Goal: Task Accomplishment & Management: Manage account settings

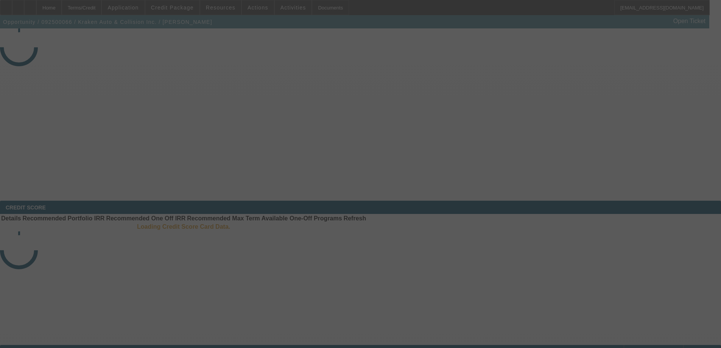
select select "3"
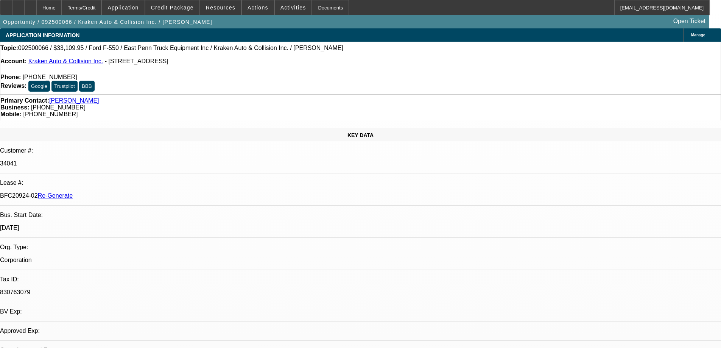
select select "0"
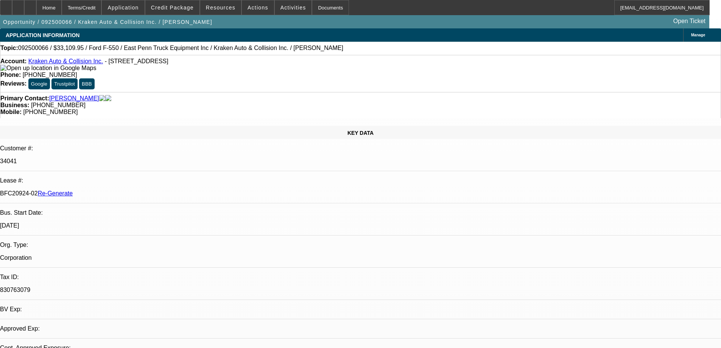
select select "0"
select select "0.1"
select select "1"
select select "4"
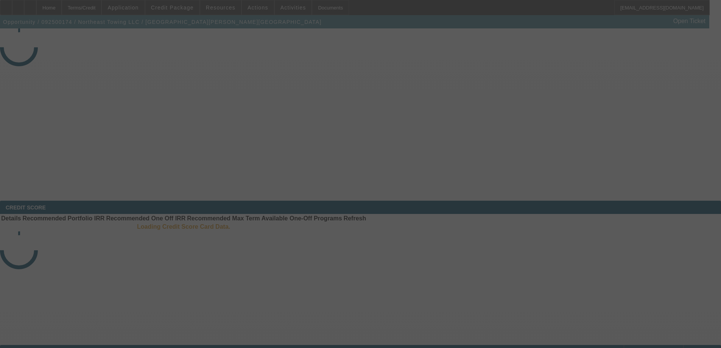
select select "3"
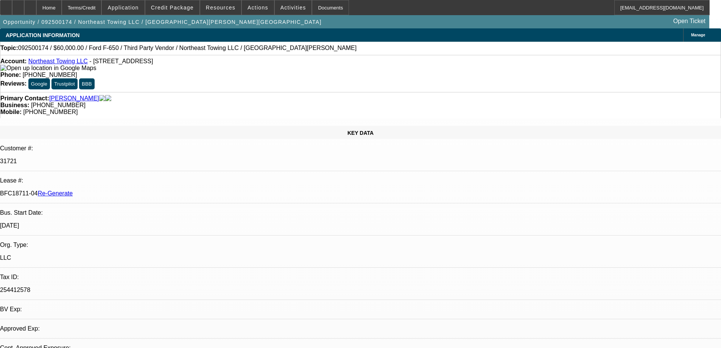
select select "0"
select select "3"
select select "0"
select select "6"
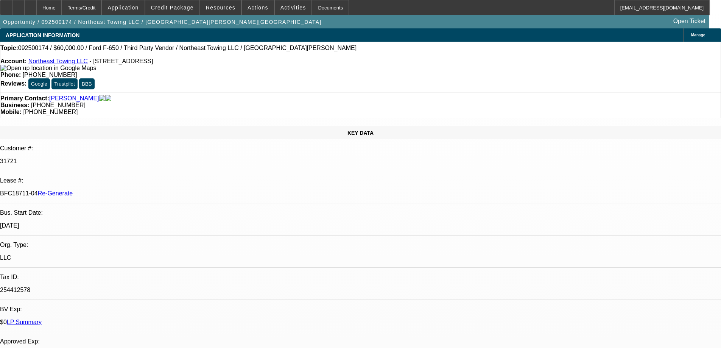
click at [225, 11] on span at bounding box center [220, 7] width 41 height 18
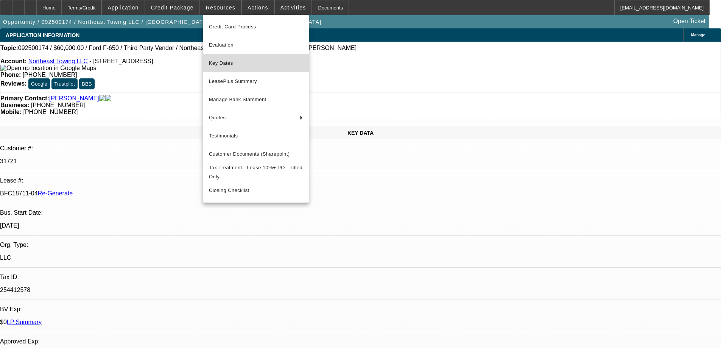
click at [223, 65] on span "Key Dates" at bounding box center [256, 63] width 94 height 9
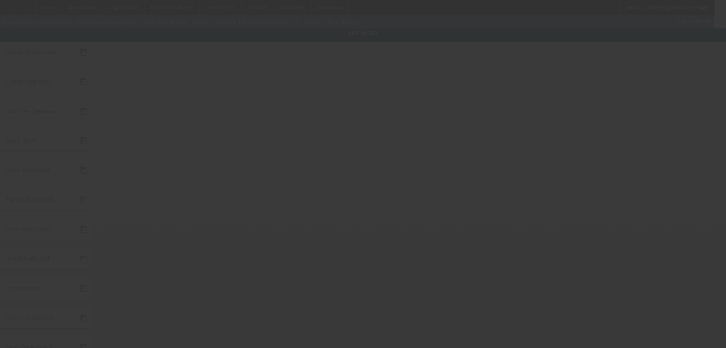
type input "9/9/2025"
type input "9/16/2025"
type input "9/17/2025"
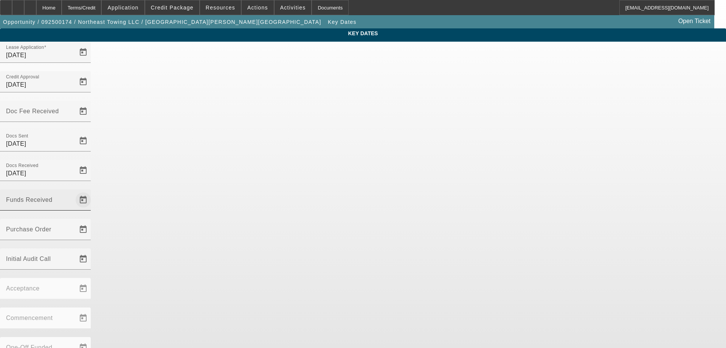
click at [92, 191] on span "Open calendar" at bounding box center [83, 200] width 18 height 18
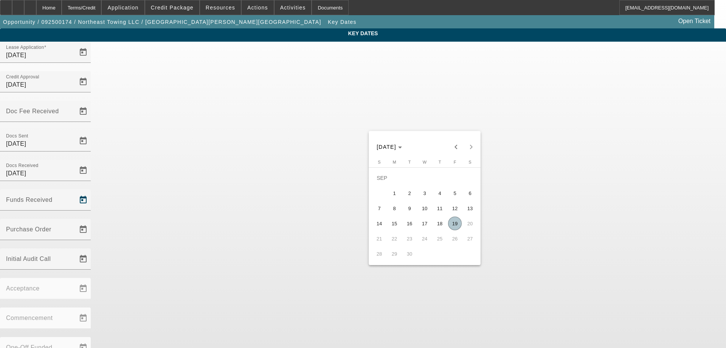
click at [453, 221] on span "19" at bounding box center [455, 223] width 14 height 14
type input "9/19/2025"
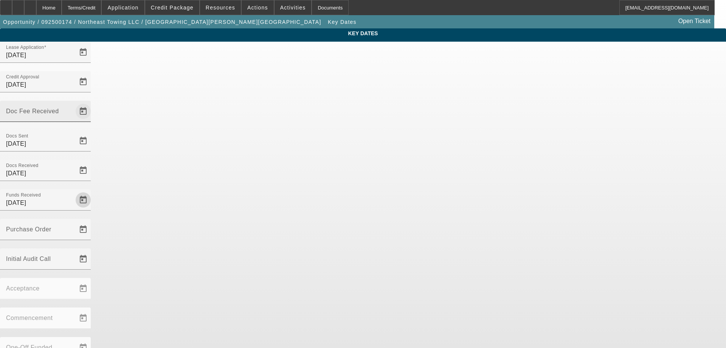
click at [92, 102] on span "Open calendar" at bounding box center [83, 111] width 18 height 18
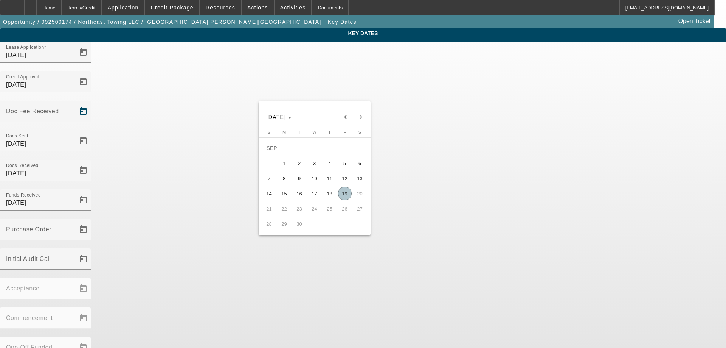
click at [343, 195] on span "19" at bounding box center [345, 193] width 14 height 14
type input "9/19/2025"
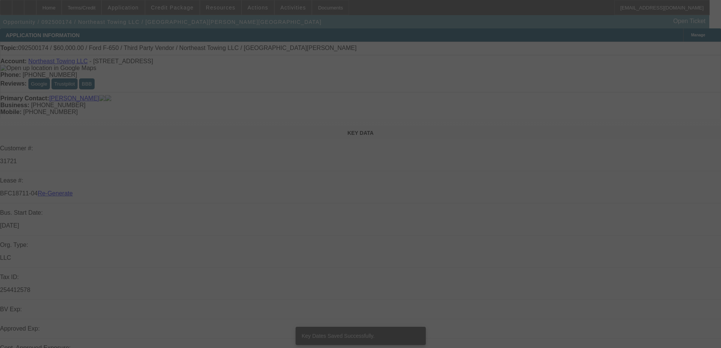
select select "3"
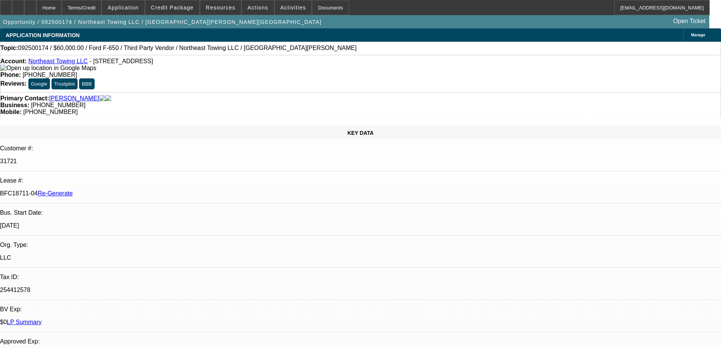
select select "0"
select select "3"
select select "0"
select select "6"
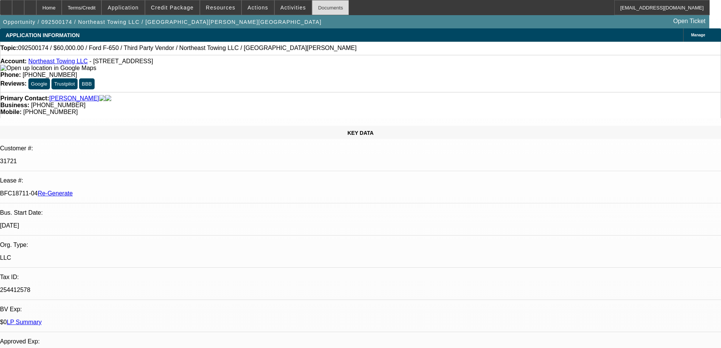
click at [322, 4] on div "Documents" at bounding box center [330, 7] width 37 height 15
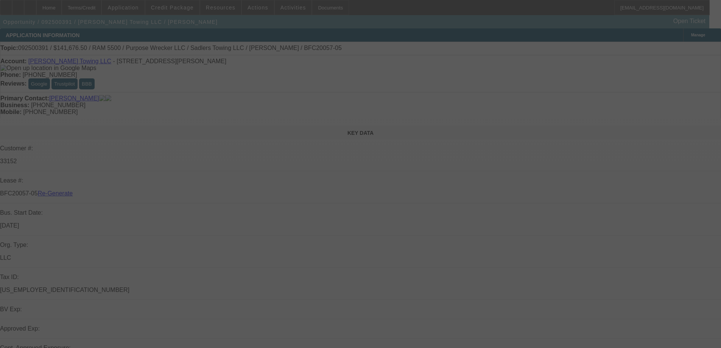
select select "3"
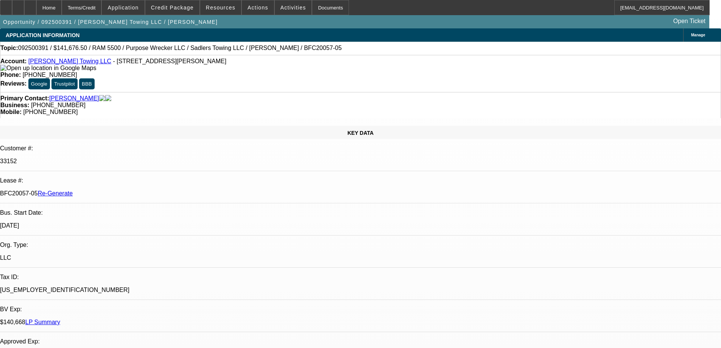
select select "0"
select select "1"
select select "2"
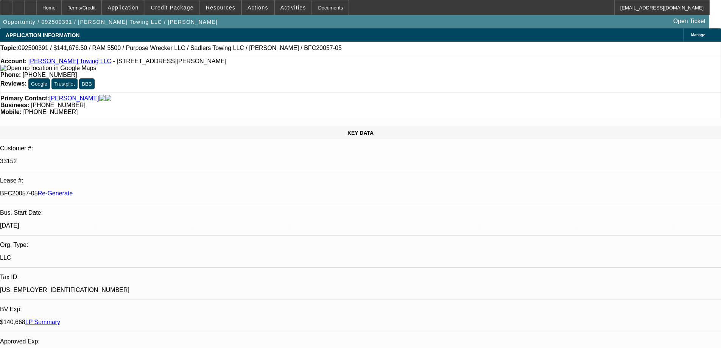
select select "6"
click at [318, 11] on div "Documents" at bounding box center [330, 7] width 37 height 15
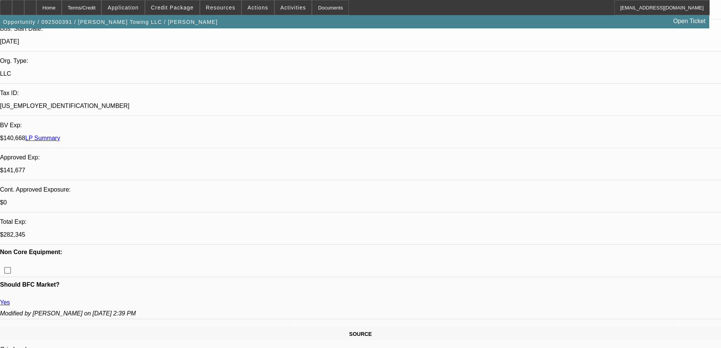
scroll to position [189, 0]
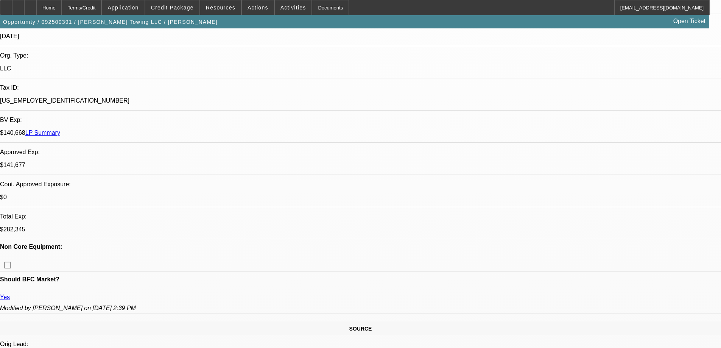
click at [316, 5] on div "Documents" at bounding box center [330, 7] width 37 height 15
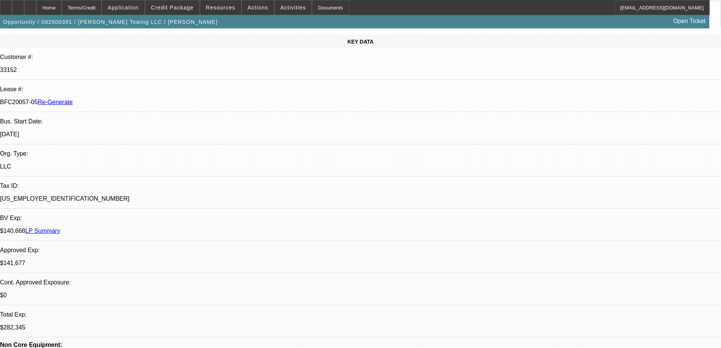
scroll to position [0, 0]
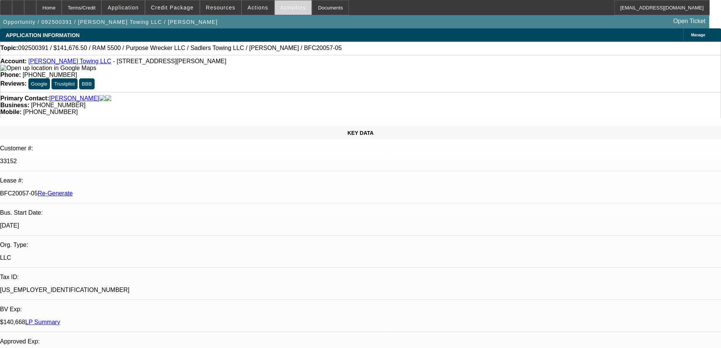
click at [280, 8] on span "Activities" at bounding box center [293, 8] width 26 height 6
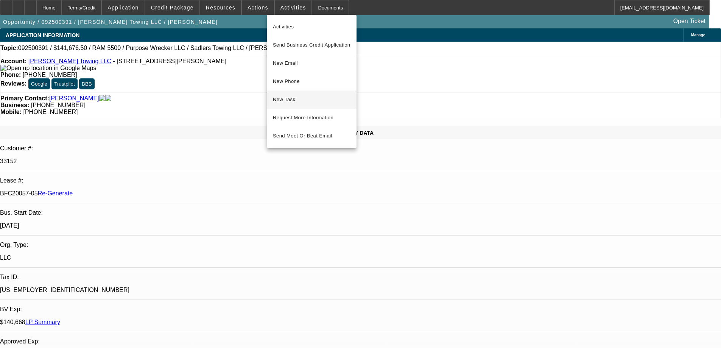
click at [297, 101] on span "New Task" at bounding box center [312, 99] width 78 height 9
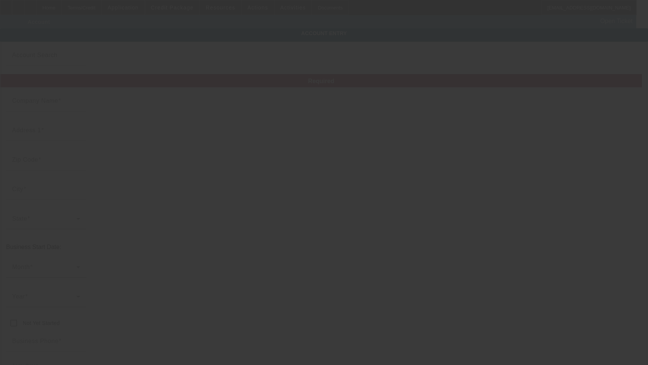
type input "[PERSON_NAME] Towing LLC"
type input "601 [PERSON_NAME] Dr"
type input "71303"
type input "[GEOGRAPHIC_DATA]"
type input "[PHONE_NUMBER]"
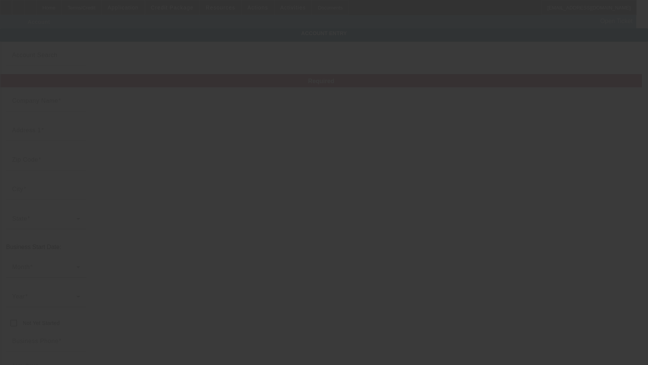
type input "[EMAIL_ADDRESS][DOMAIN_NAME]"
type input "Rapides"
type input "[PHONE_NUMBER]"
type input "[US_EMPLOYER_IDENTIFICATION_NUMBER]"
type input "Towing Company"
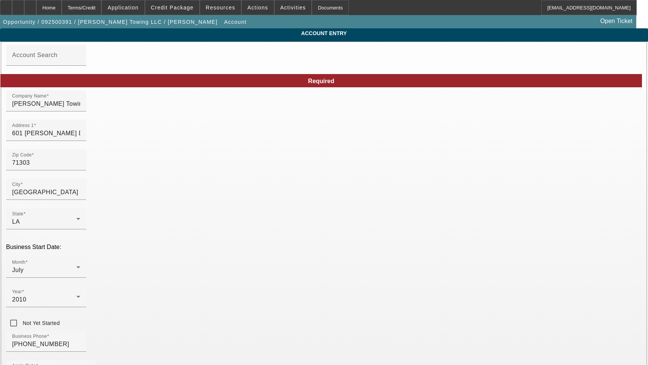
type input "[DATE]"
click at [80, 138] on input "601 [PERSON_NAME] Dr" at bounding box center [46, 133] width 68 height 9
paste input "3780"
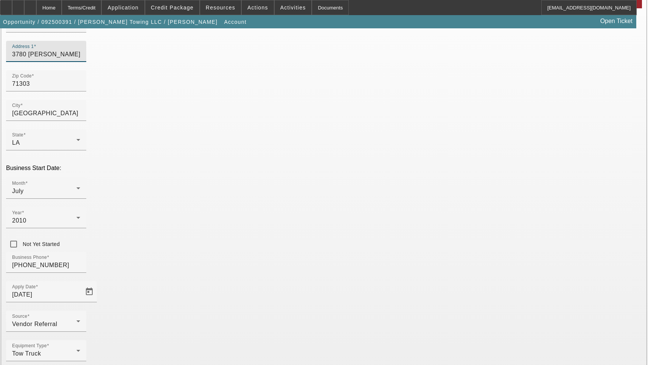
scroll to position [81, 0]
type input "3780 McKeithen Dr"
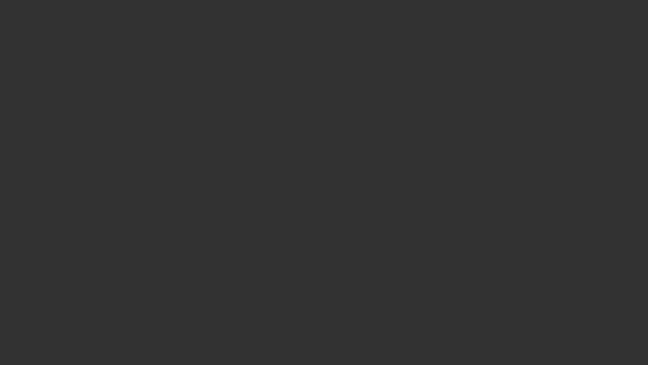
select select "3"
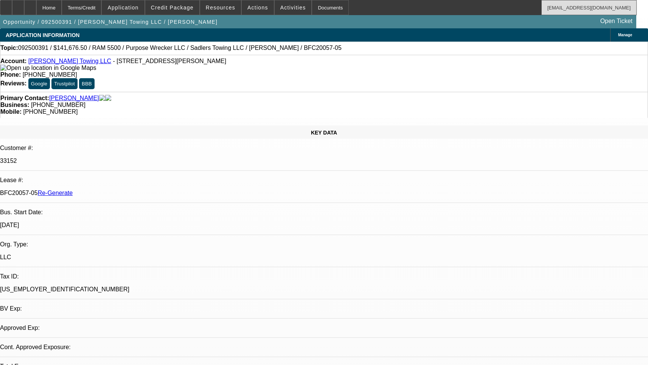
select select "0"
select select "2"
select select "0"
select select "6"
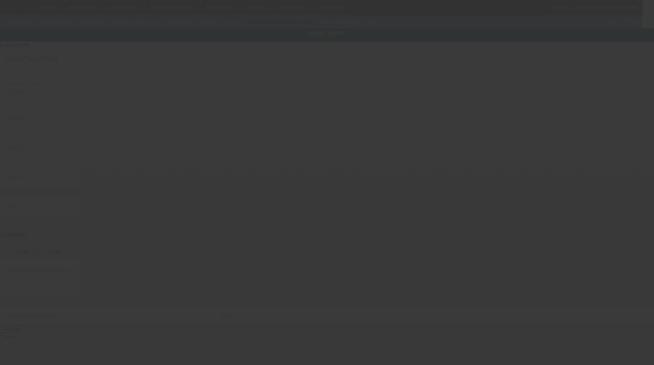
type input "[US_VEHICLE_IDENTIFICATION_NUMBER]"
type input "Ram"
type input "5500"
radio input "true"
type textarea "4X4"
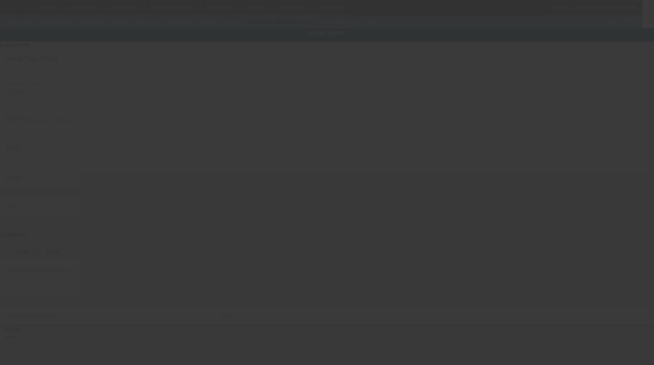
type input "601 McKeithen Dr"
type input "Alexandria"
type input "71303"
type input "Rapides"
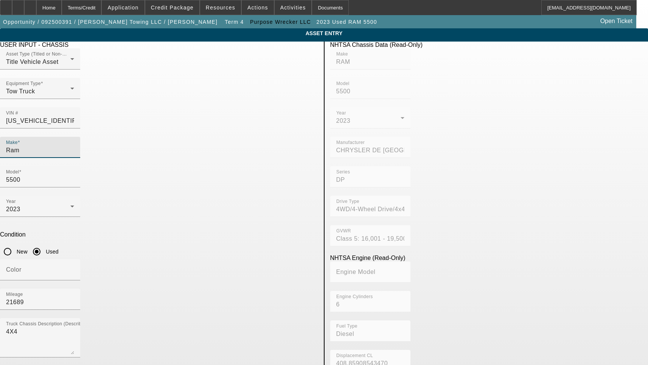
click at [74, 146] on input "Ram" at bounding box center [40, 150] width 68 height 9
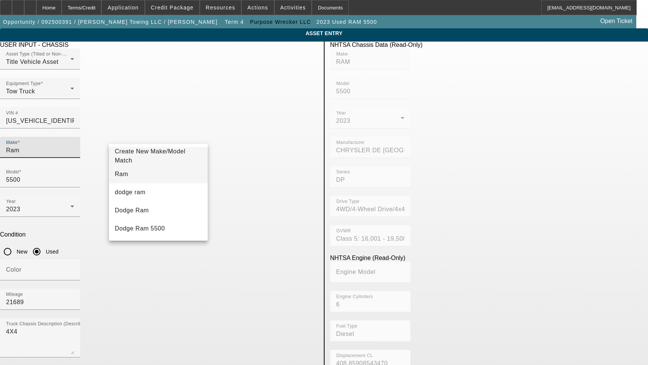
click at [130, 172] on mat-option "Ram" at bounding box center [158, 174] width 99 height 18
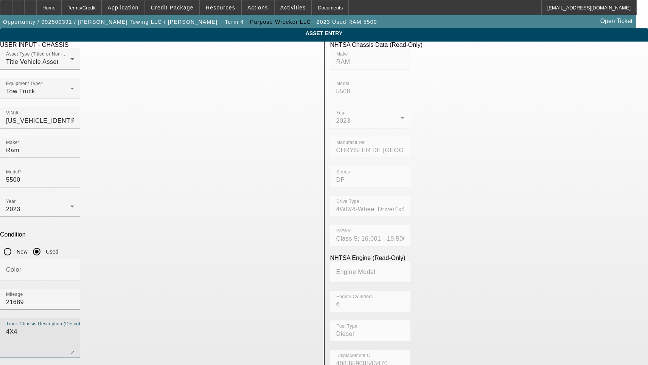
click at [74, 328] on textarea "4X4" at bounding box center [40, 341] width 68 height 27
type textarea "4"
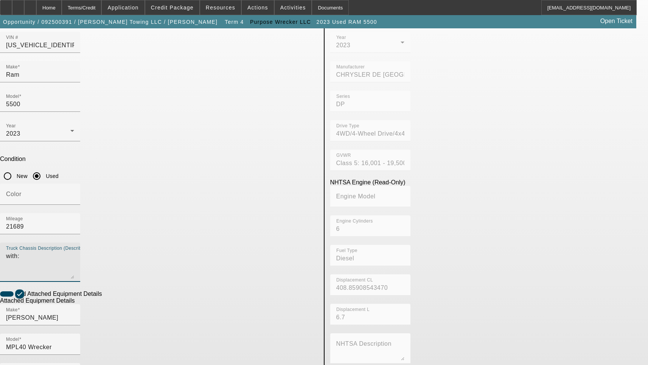
scroll to position [113, 0]
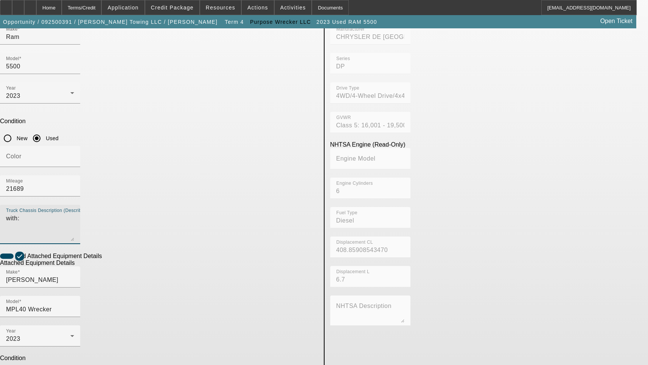
type textarea "with:"
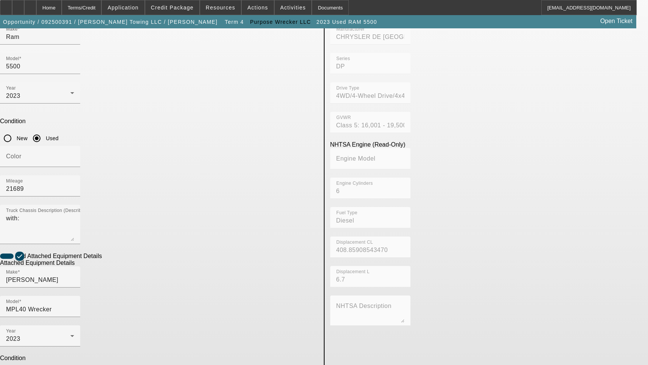
type input "0230010379"
drag, startPoint x: 156, startPoint y: 283, endPoint x: 86, endPoint y: 283, distance: 70.0
click at [86, 283] on app-asset-collateral-manage "ASSET ENTRY Delete asset USER INPUT - CHASSIS Asset Type (Titled or Non-Titled)…" at bounding box center [324, 209] width 648 height 589
type textarea "Includes all options, attachments and accessories"
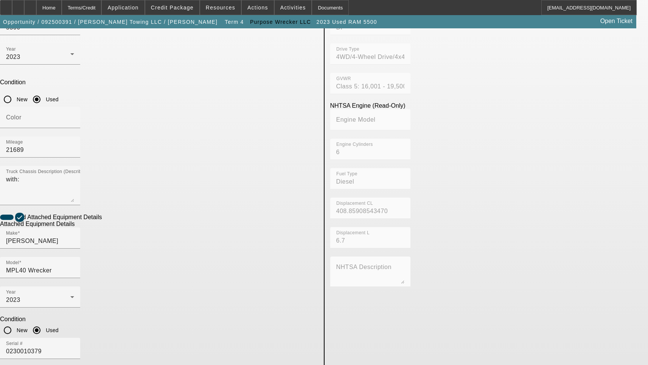
scroll to position [265, 0]
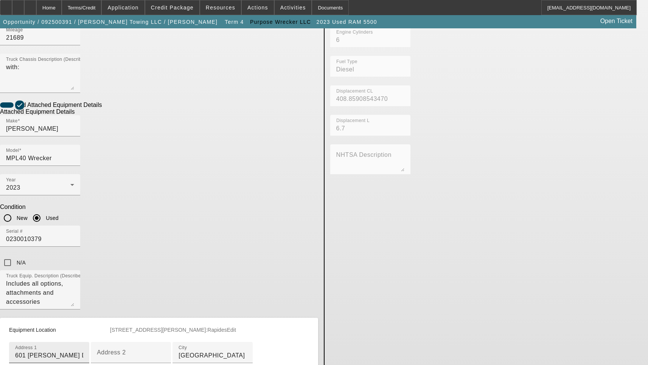
click at [83, 351] on input "601 McKeithen Dr" at bounding box center [49, 355] width 68 height 9
paste input "3780"
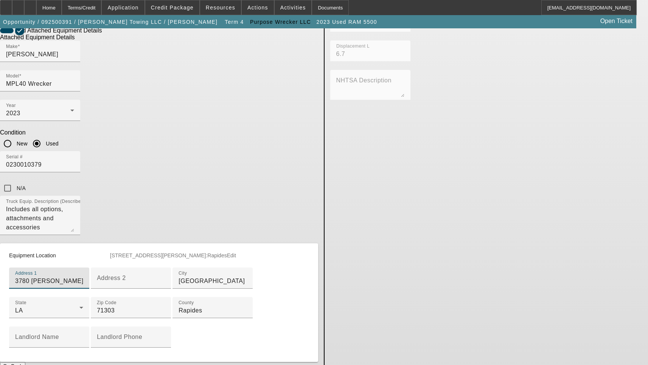
scroll to position [378, 0]
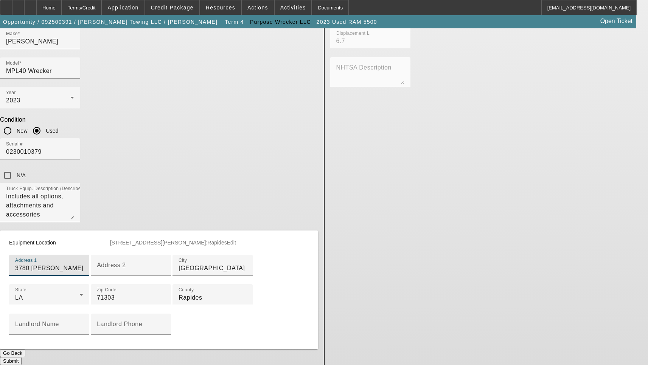
type input "3780 McKeithen Dr"
click at [22, 357] on button "Submit" at bounding box center [11, 361] width 22 height 8
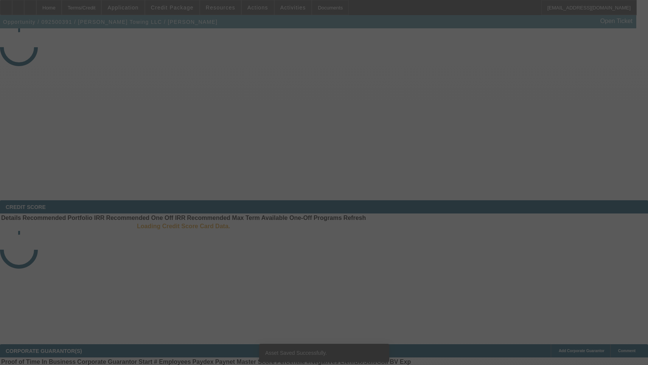
select select "3"
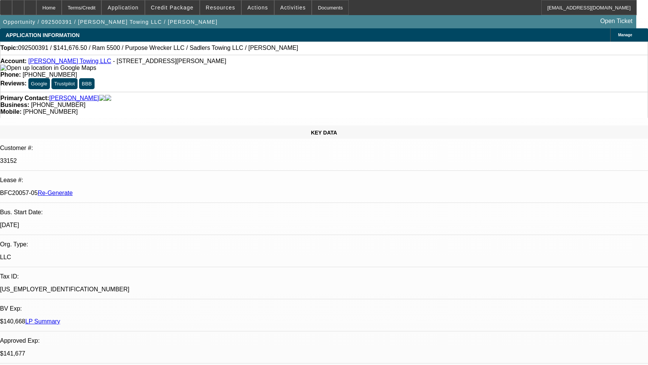
select select "0"
select select "2"
select select "0"
select select "6"
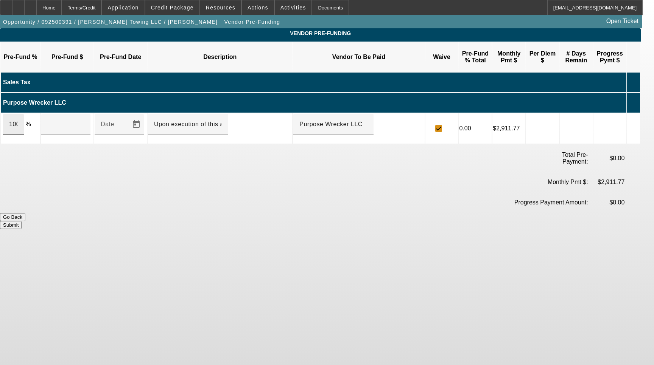
click at [24, 114] on div "100" at bounding box center [13, 124] width 21 height 21
type input "$129,000.00"
click at [22, 221] on button "Submit" at bounding box center [11, 225] width 22 height 8
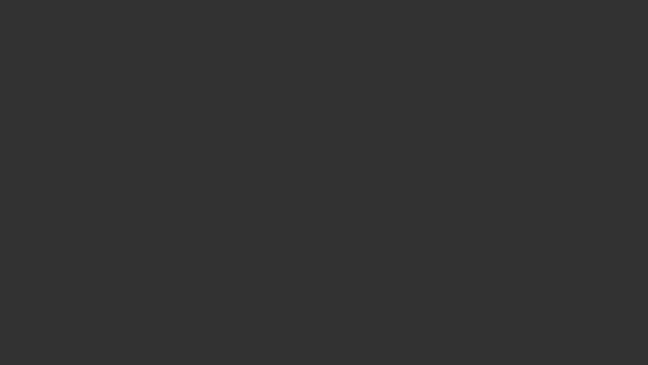
select select "3"
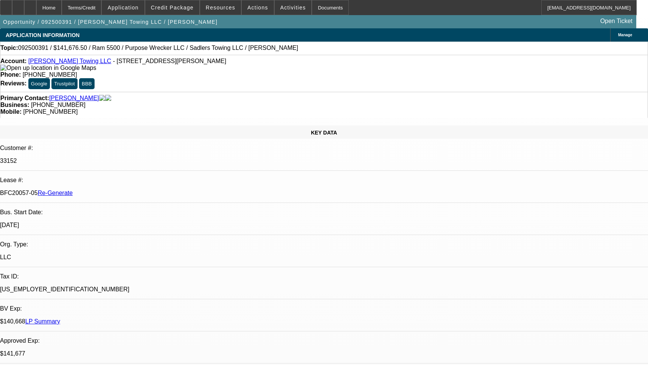
select select "0"
select select "2"
select select "0"
select select "6"
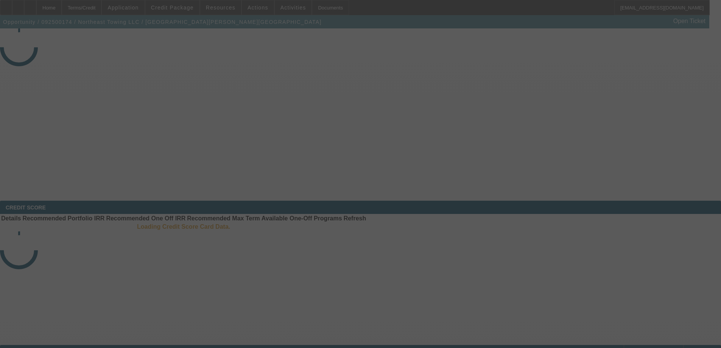
select select "3"
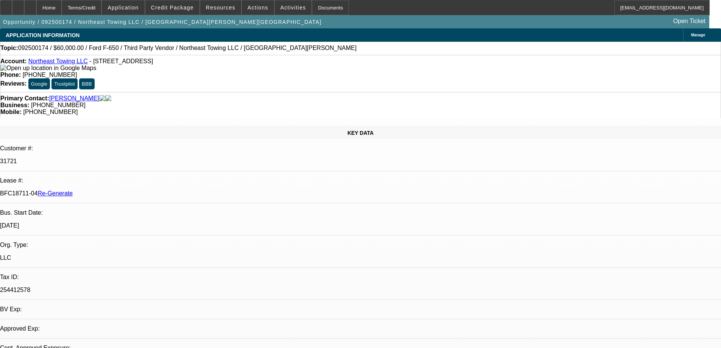
select select "0"
select select "3"
select select "0"
select select "6"
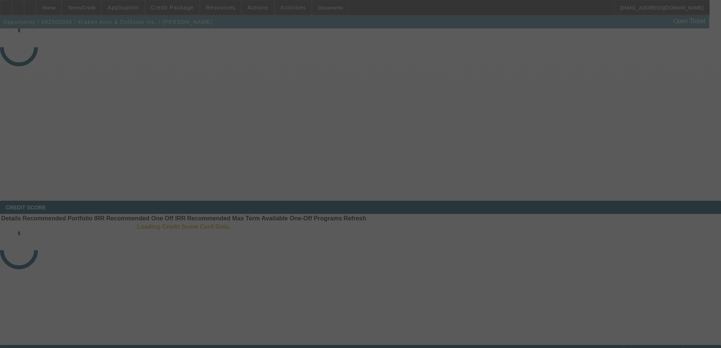
select select "3"
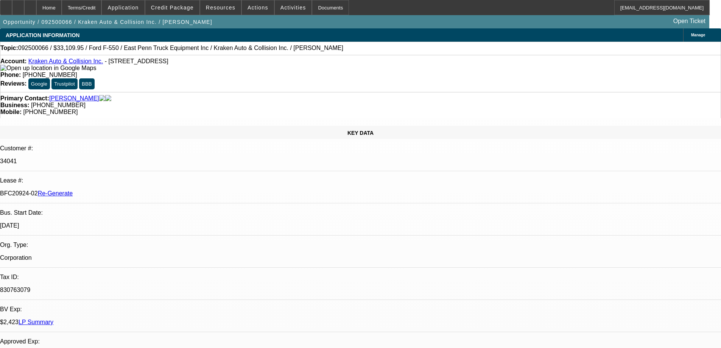
select select "0"
select select "0.1"
select select "4"
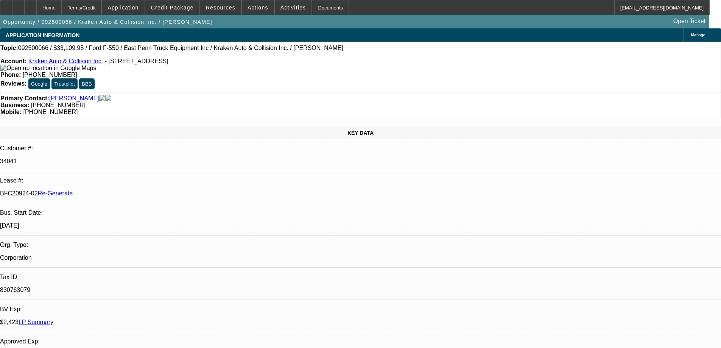
click at [214, 10] on span "Resources" at bounding box center [221, 8] width 30 height 6
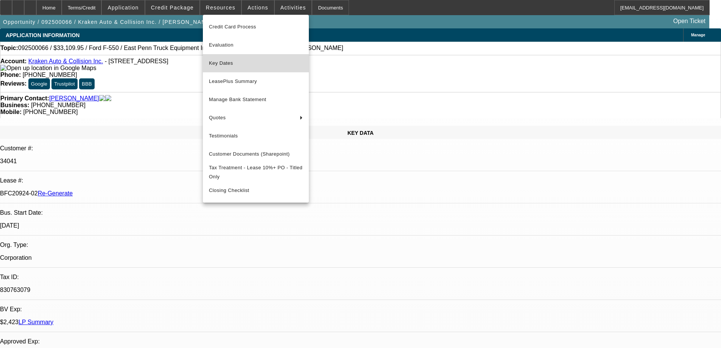
click at [231, 67] on span "Key Dates" at bounding box center [256, 63] width 94 height 9
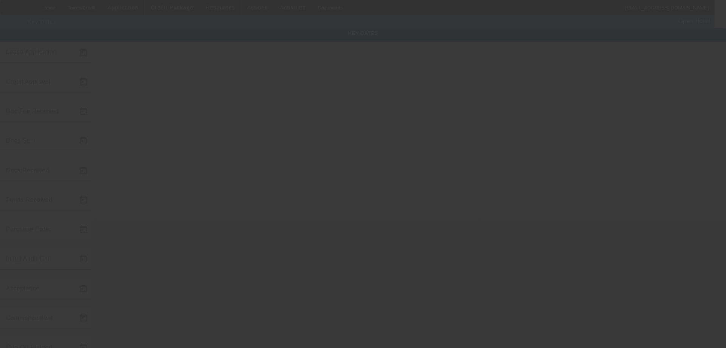
type input "9/4/2025"
type input "9/9/2025"
type input "9/16/2025"
type input "9/17/2025"
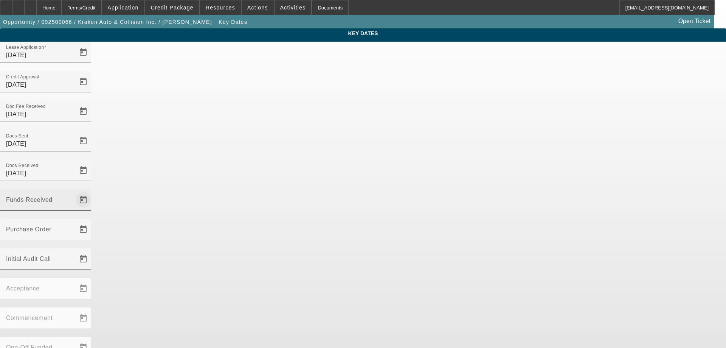
click at [92, 191] on span "Open calendar" at bounding box center [83, 200] width 18 height 18
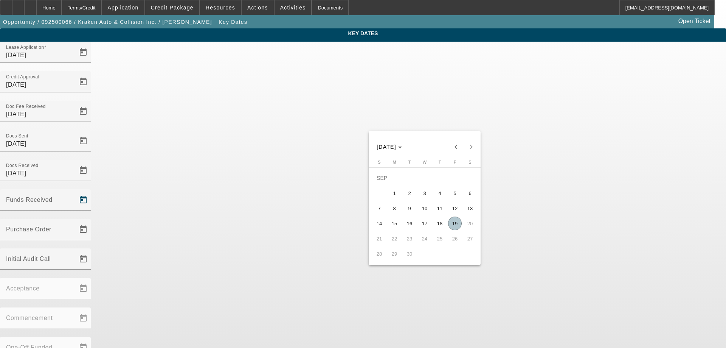
click at [454, 225] on span "19" at bounding box center [455, 223] width 14 height 14
type input "[DATE]"
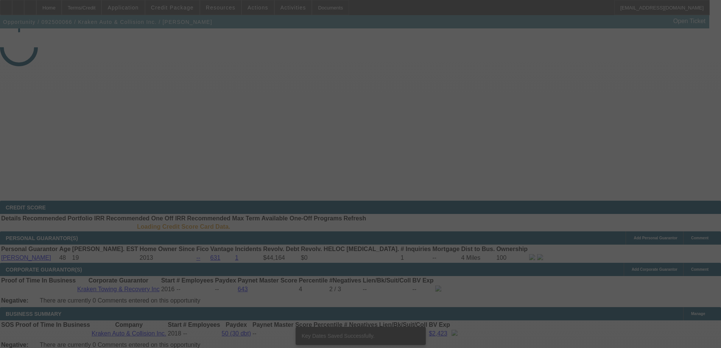
select select "3"
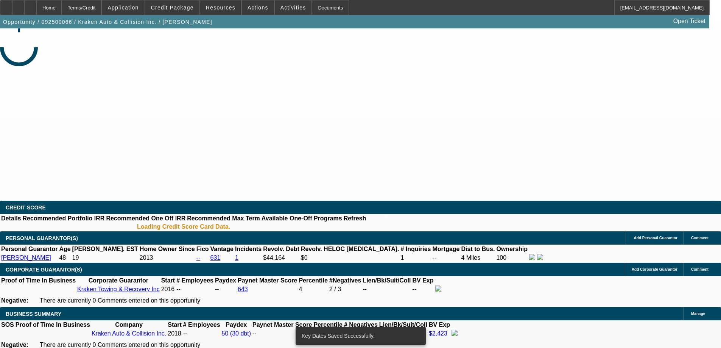
select select "0"
select select "0.1"
select select "4"
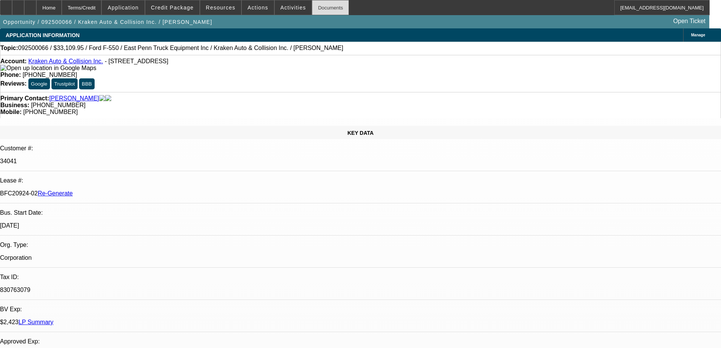
click at [323, 10] on div "Documents" at bounding box center [330, 7] width 37 height 15
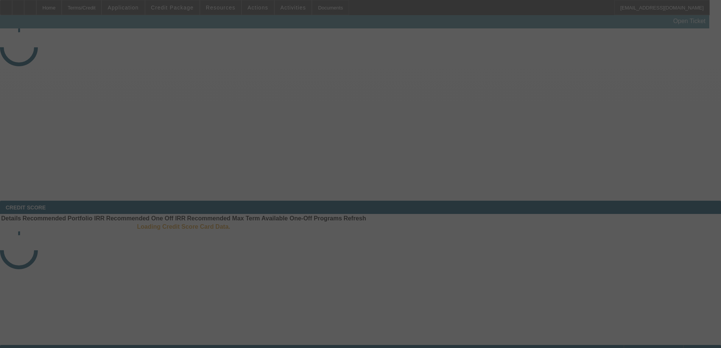
select select "3"
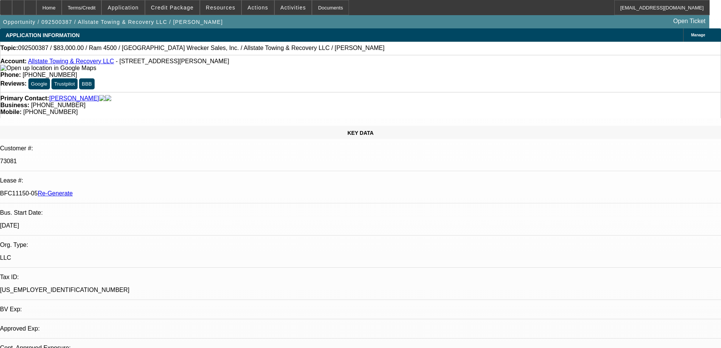
select select "0"
select select "2"
select select "0"
select select "2"
select select "6"
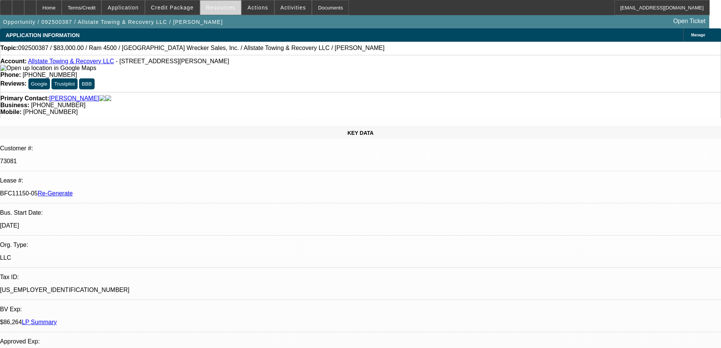
click at [225, 4] on span at bounding box center [220, 7] width 41 height 18
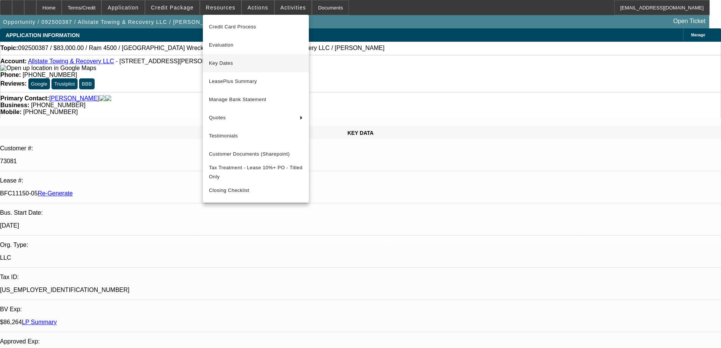
click at [224, 64] on span "Key Dates" at bounding box center [256, 63] width 94 height 9
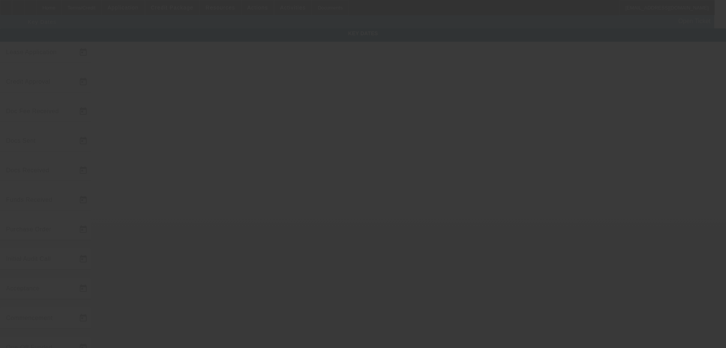
type input "[DATE]"
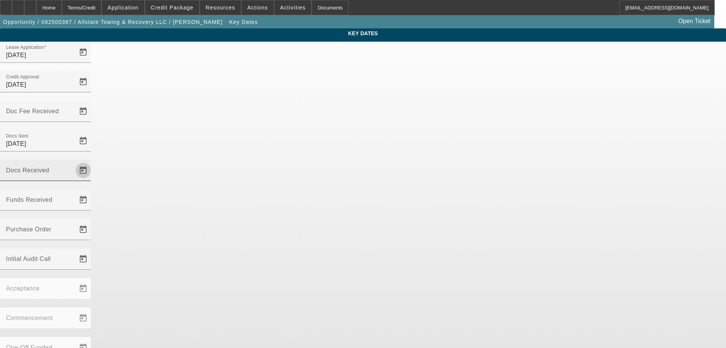
click at [92, 161] on span "Open calendar" at bounding box center [83, 170] width 18 height 18
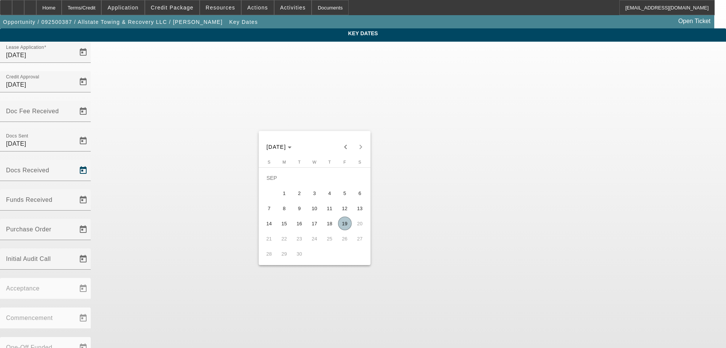
click at [344, 221] on span "19" at bounding box center [345, 223] width 14 height 14
type input "[DATE]"
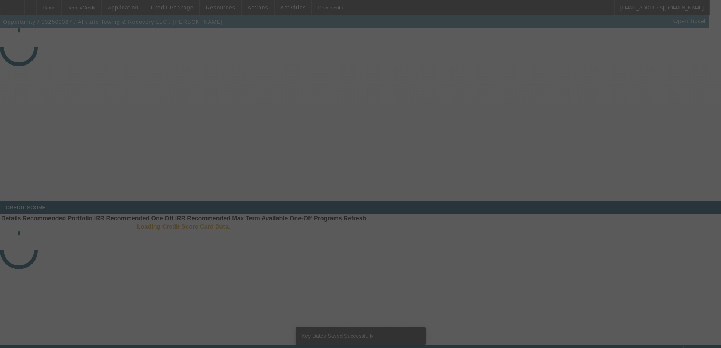
select select "3"
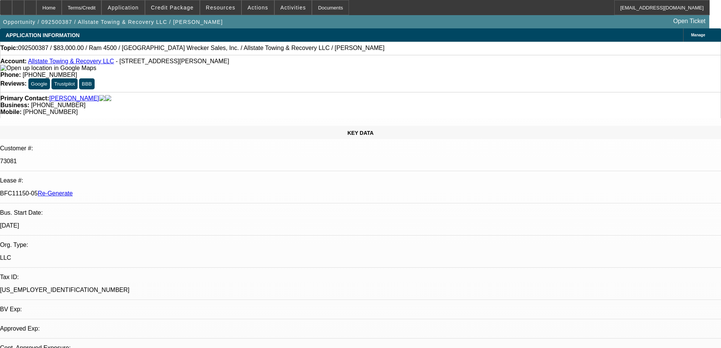
select select "0"
select select "2"
select select "0"
select select "6"
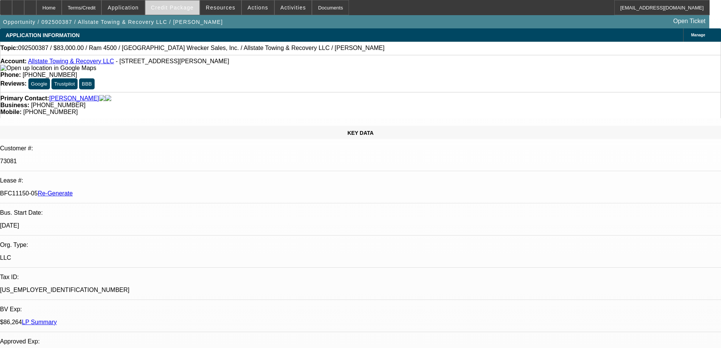
click at [183, 9] on span "Credit Package" at bounding box center [172, 8] width 43 height 6
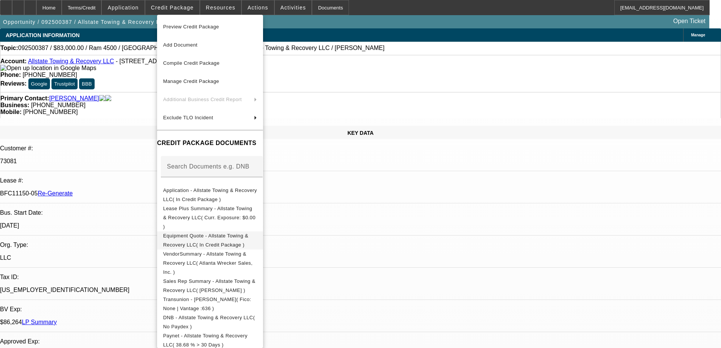
click at [202, 233] on span "Equipment Quote - Allstate Towing & Recovery LLC( In Credit Package )" at bounding box center [205, 240] width 85 height 15
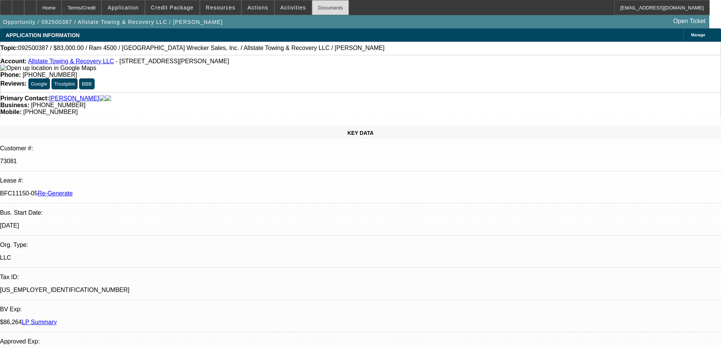
click at [322, 1] on div "Documents" at bounding box center [330, 7] width 37 height 15
click at [6, 5] on icon at bounding box center [6, 5] width 0 height 0
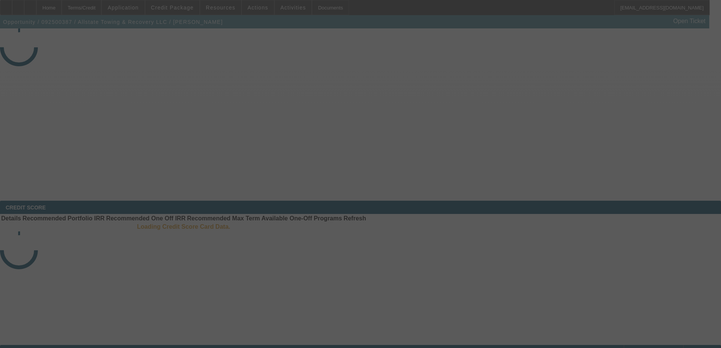
select select "3"
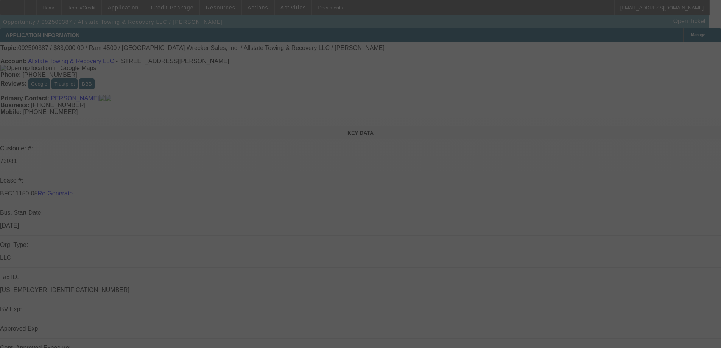
select select "0"
select select "2"
select select "0"
select select "6"
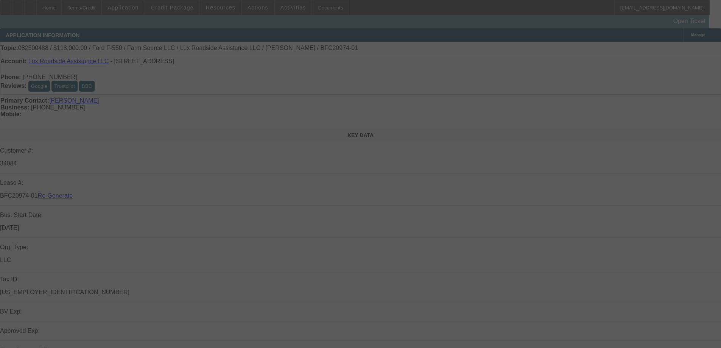
select select "4"
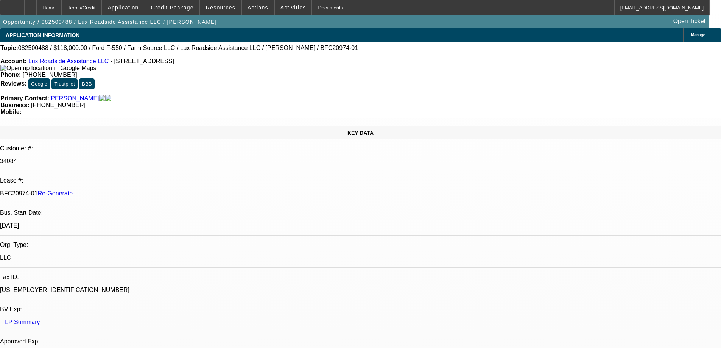
select select "0"
select select "6"
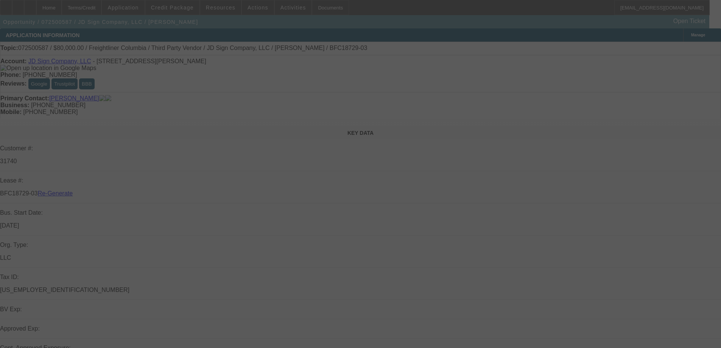
select select "4"
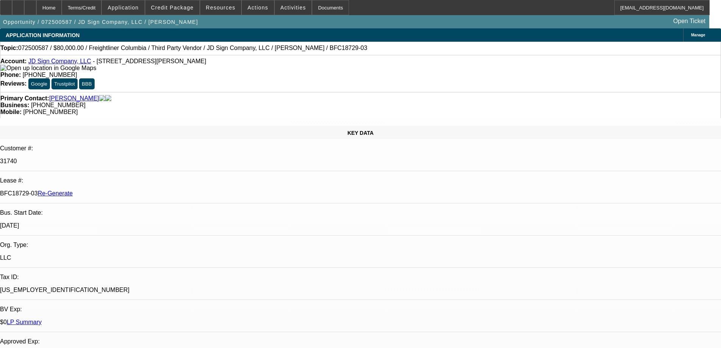
select select "0"
select select "2"
select select "0"
select select "6"
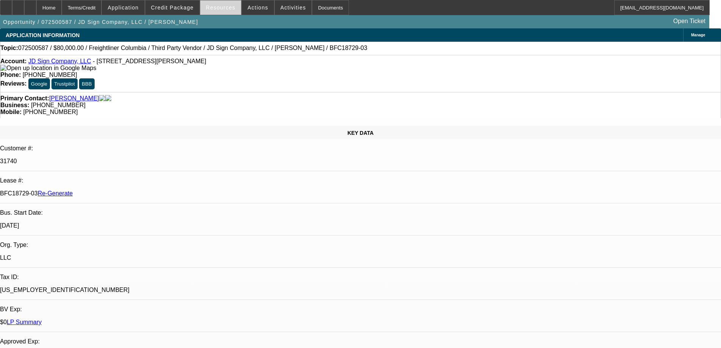
click at [209, 9] on span "Resources" at bounding box center [221, 8] width 30 height 6
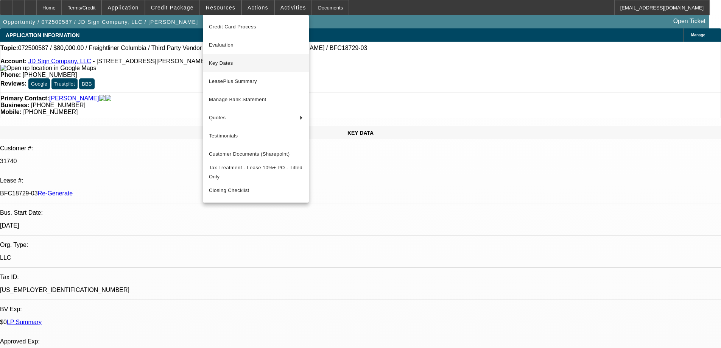
click at [216, 59] on span "Key Dates" at bounding box center [256, 63] width 94 height 9
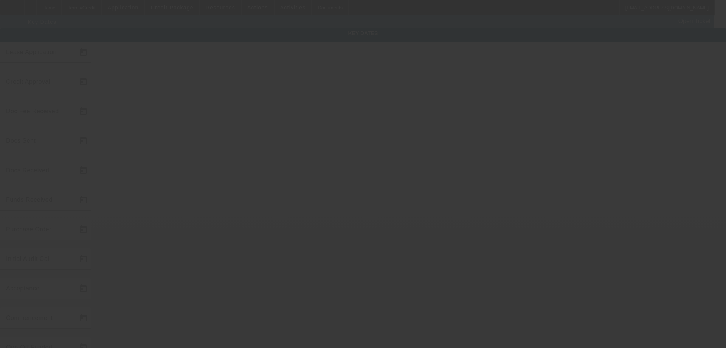
type input "7/24/2025"
type input "9/5/2025"
type input "9/15/2025"
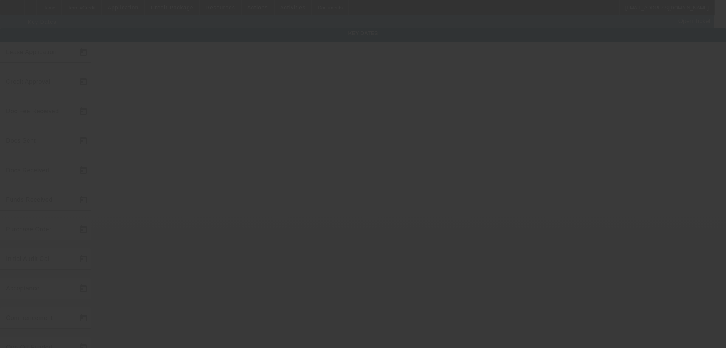
type input "9/15/2025"
type input "9/16/2025"
type input "10/1/2025"
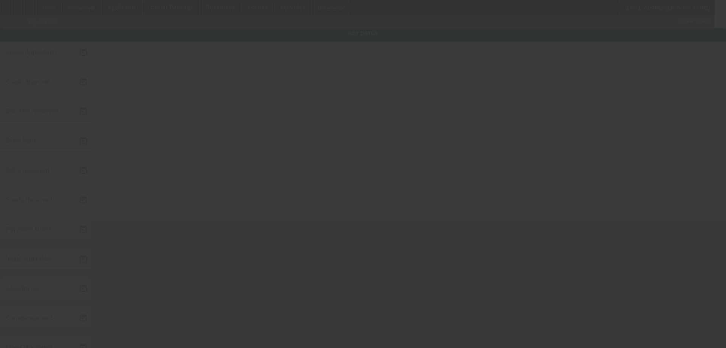
type input "11/1/2025"
type input "9/17/2025"
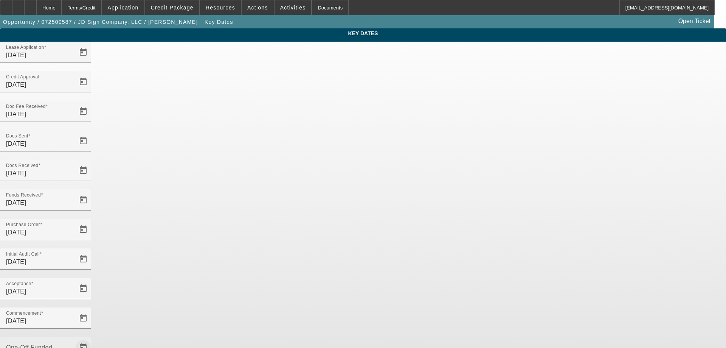
click at [92, 338] on span "Open calendar" at bounding box center [83, 347] width 18 height 18
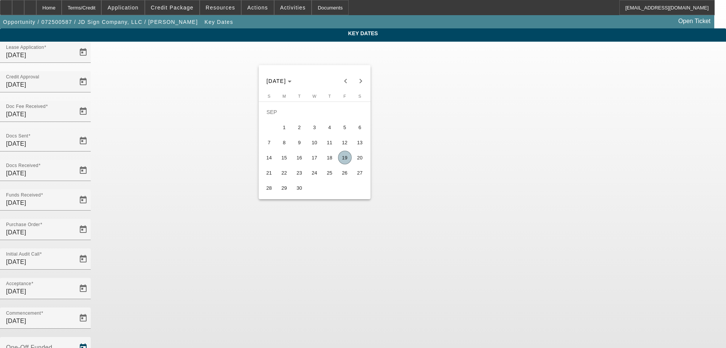
click at [345, 162] on span "19" at bounding box center [345, 158] width 14 height 14
type input "9/19/2025"
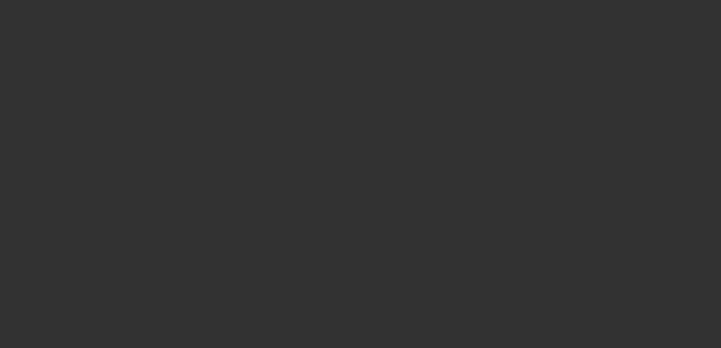
select select "4"
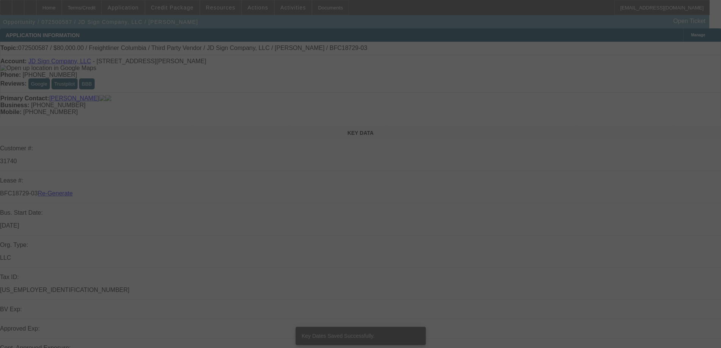
select select "0"
select select "2"
select select "0"
select select "6"
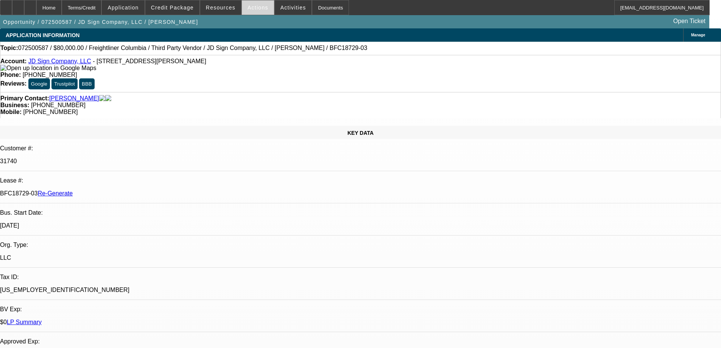
click at [258, 9] on span "Actions" at bounding box center [257, 8] width 21 height 6
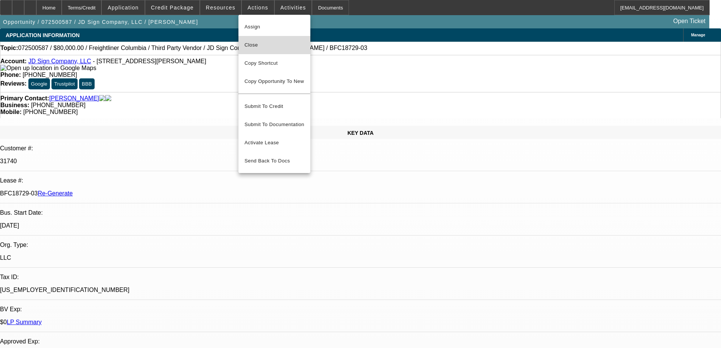
click at [265, 43] on span "Close" at bounding box center [274, 44] width 60 height 9
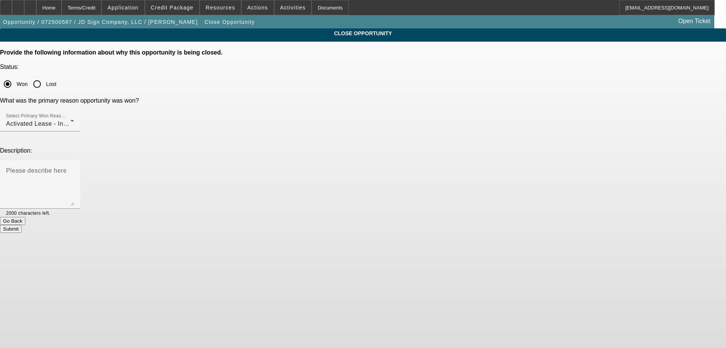
click at [22, 225] on button "Submit" at bounding box center [11, 229] width 22 height 8
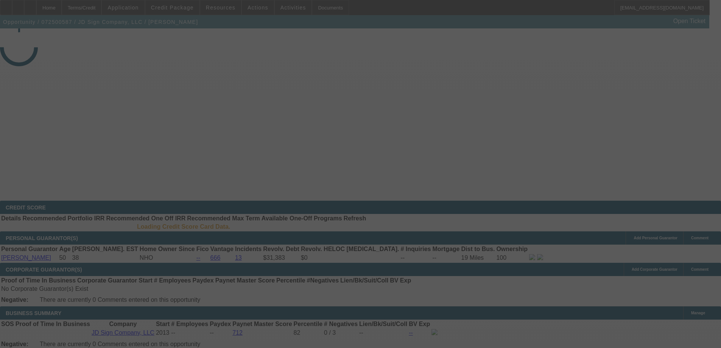
select select "4"
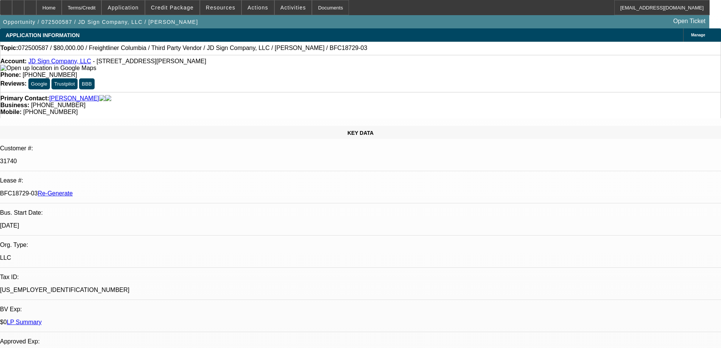
select select "0"
select select "2"
select select "0"
select select "6"
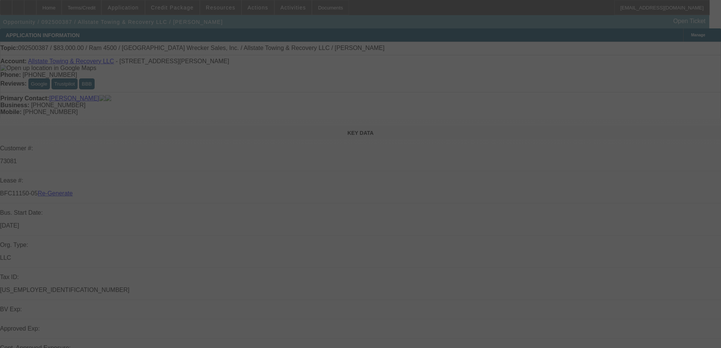
select select "3"
select select "0"
select select "2"
select select "0"
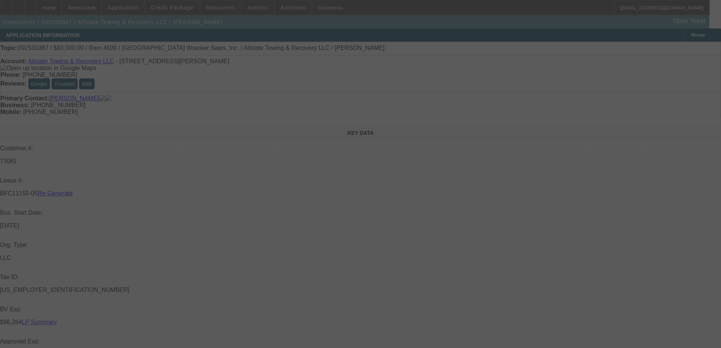
select select "6"
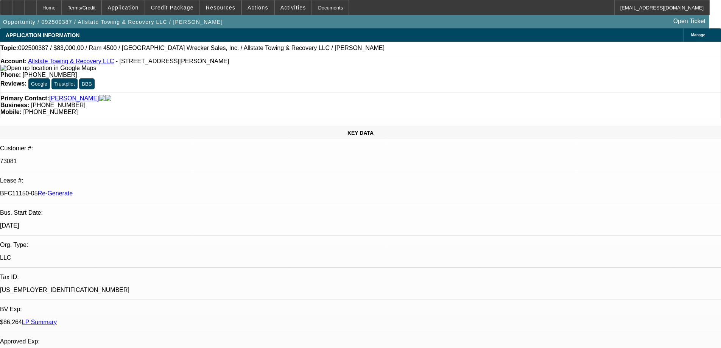
click at [312, 9] on div "Documents" at bounding box center [330, 7] width 37 height 15
